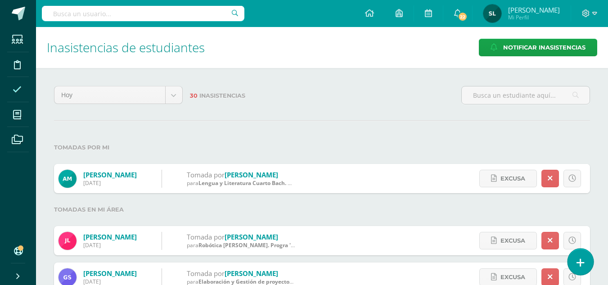
click at [581, 258] on icon at bounding box center [580, 262] width 8 height 10
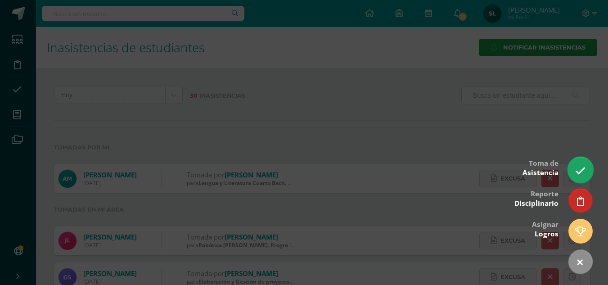
click at [578, 176] on link at bounding box center [580, 169] width 26 height 26
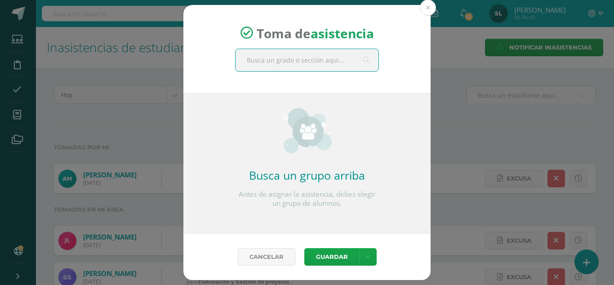
click at [308, 61] on input "text" at bounding box center [307, 60] width 143 height 22
type input "lite"
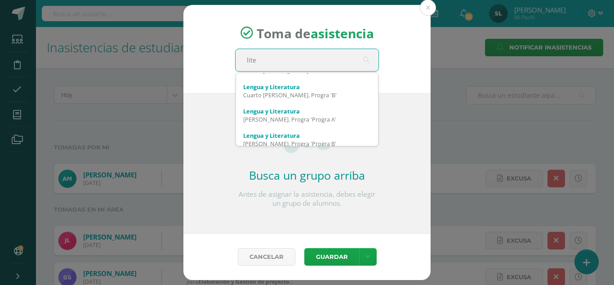
scroll to position [24, 0]
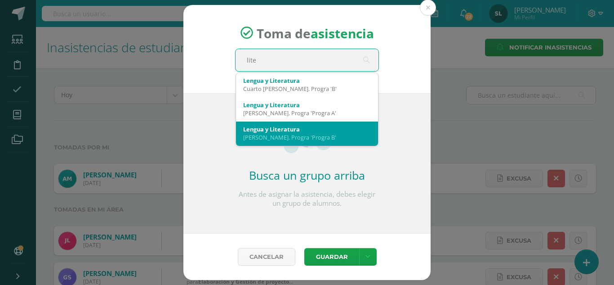
click at [319, 130] on div "Lengua y Literatura" at bounding box center [307, 129] width 128 height 8
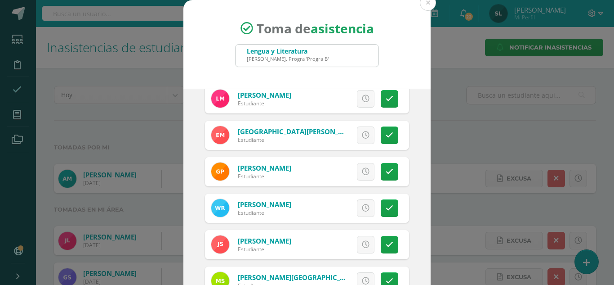
scroll to position [719, 0]
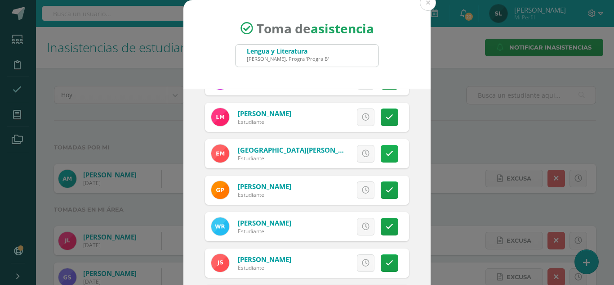
click at [386, 154] on icon at bounding box center [390, 154] width 8 height 8
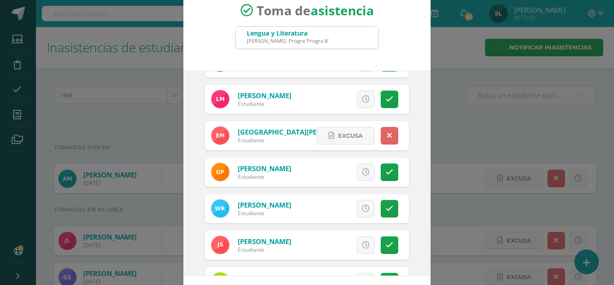
scroll to position [55, 0]
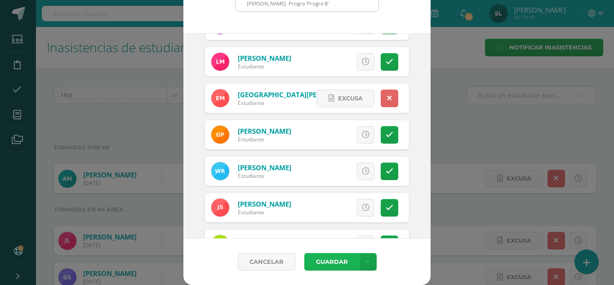
click at [330, 262] on button "Guardar" at bounding box center [331, 262] width 55 height 18
